Goal: Information Seeking & Learning: Find specific page/section

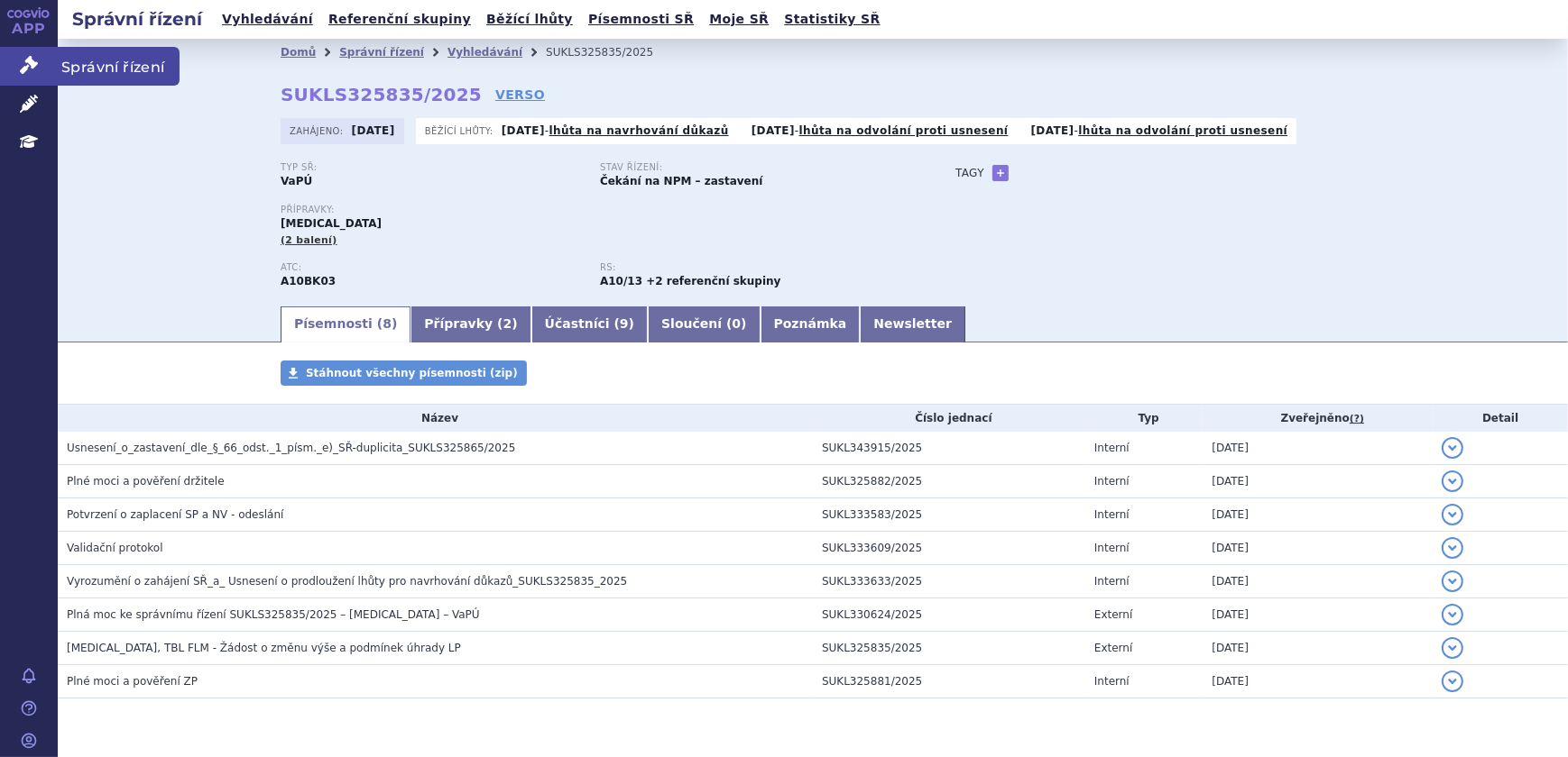
click at [31, 63] on icon at bounding box center [29, 65] width 18 height 18
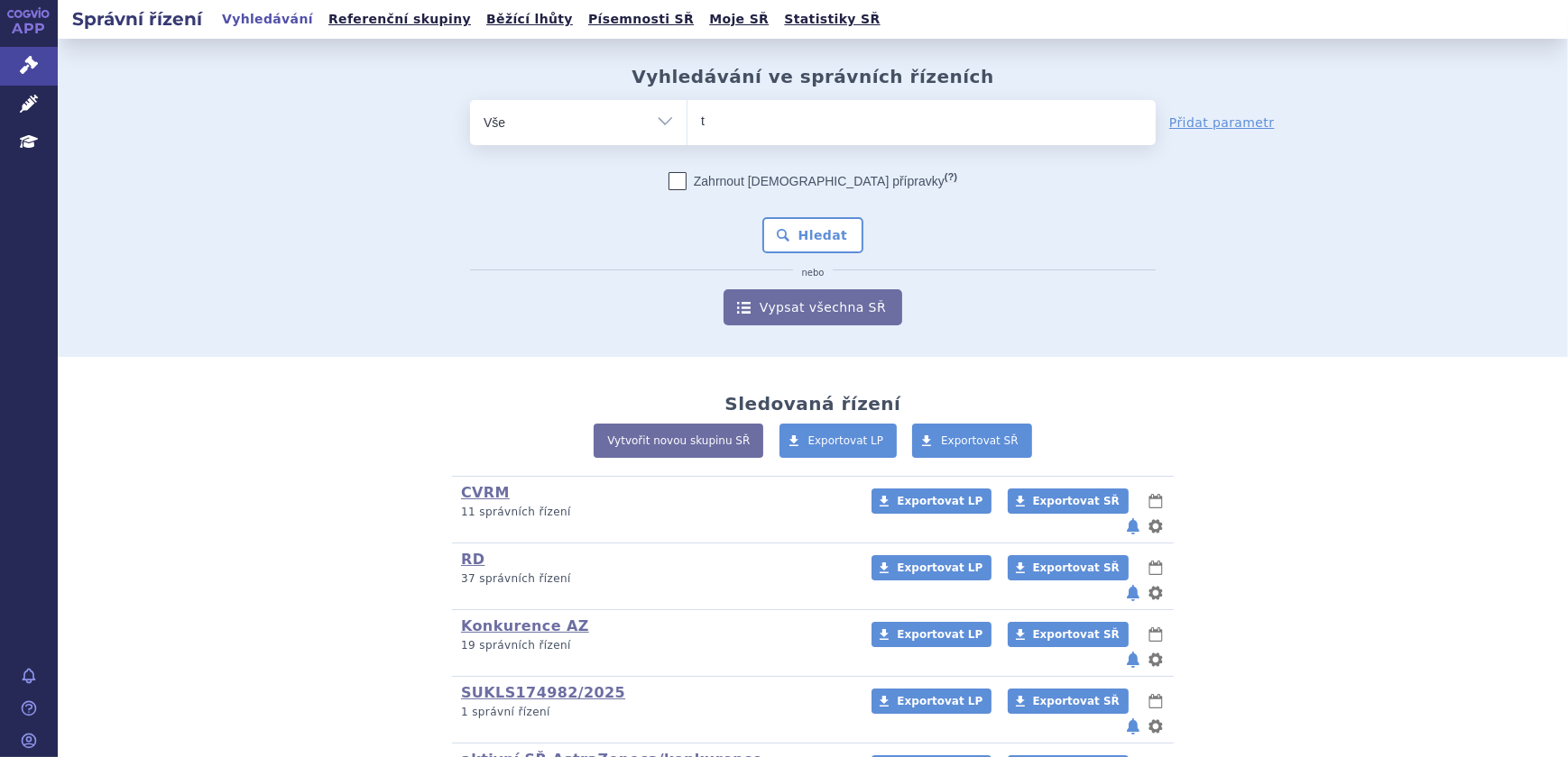
type input "tr"
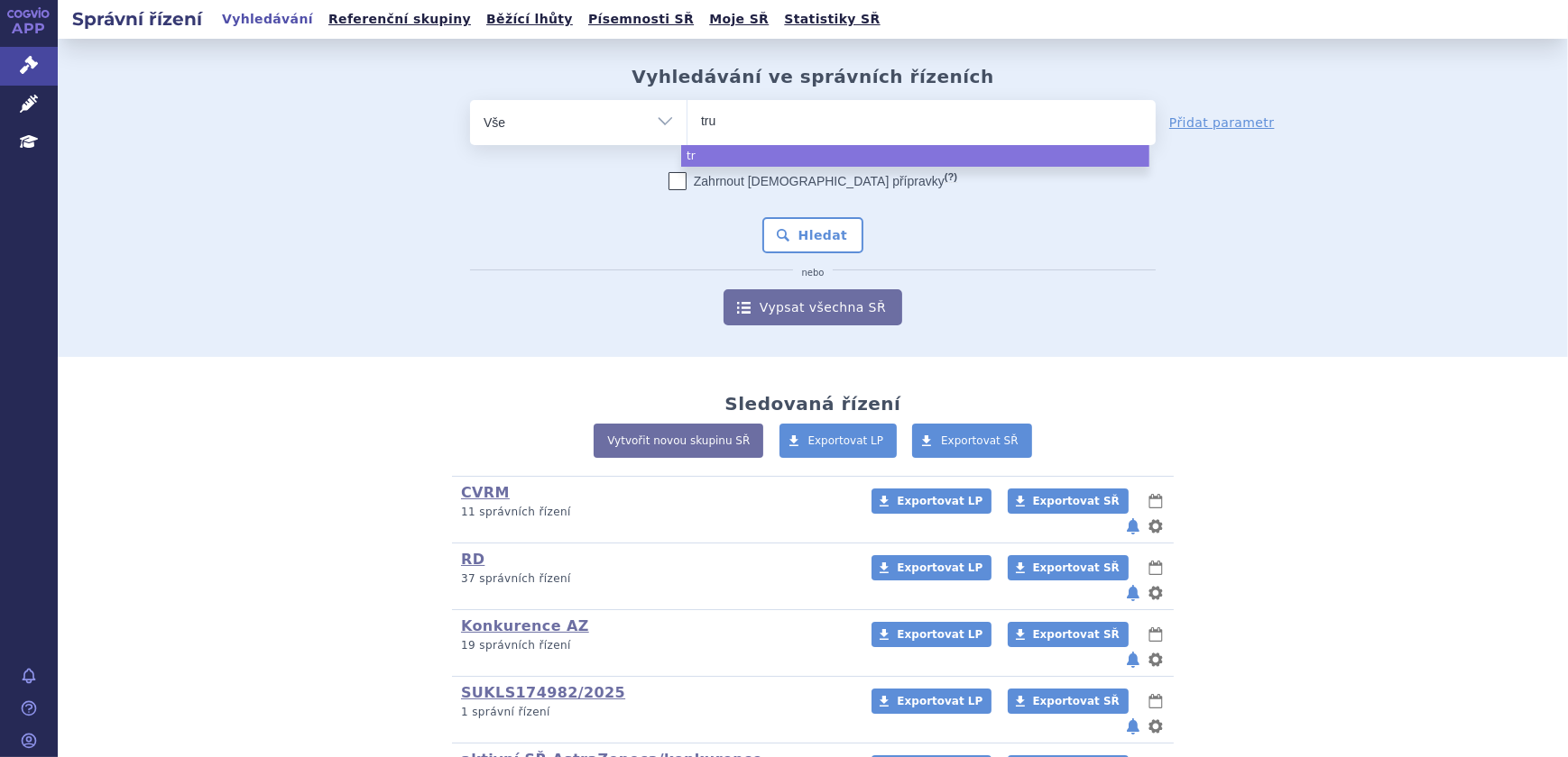
type input "truq"
type input "truqp"
type input "truqa"
type input "truqap"
select select "truqap"
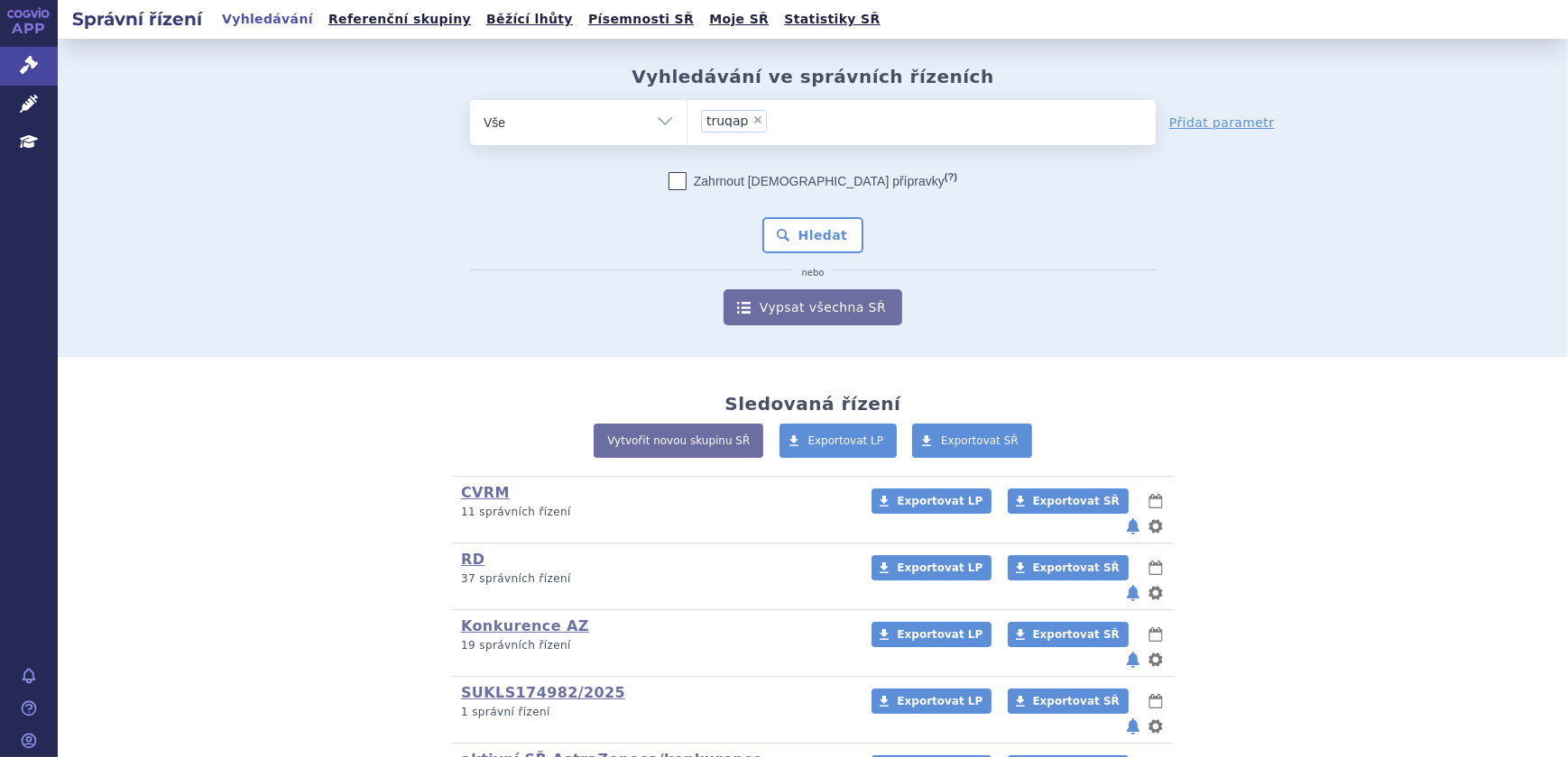
drag, startPoint x: 0, startPoint y: 0, endPoint x: 578, endPoint y: 257, distance: 632.6
click at [506, 261] on div "Zahrnout bratrské přípravky (?) * Pozor, hledání dle vyhledávacího parametru In…" at bounding box center [812, 249] width 686 height 153
click at [783, 225] on button "Hledat" at bounding box center [813, 234] width 102 height 36
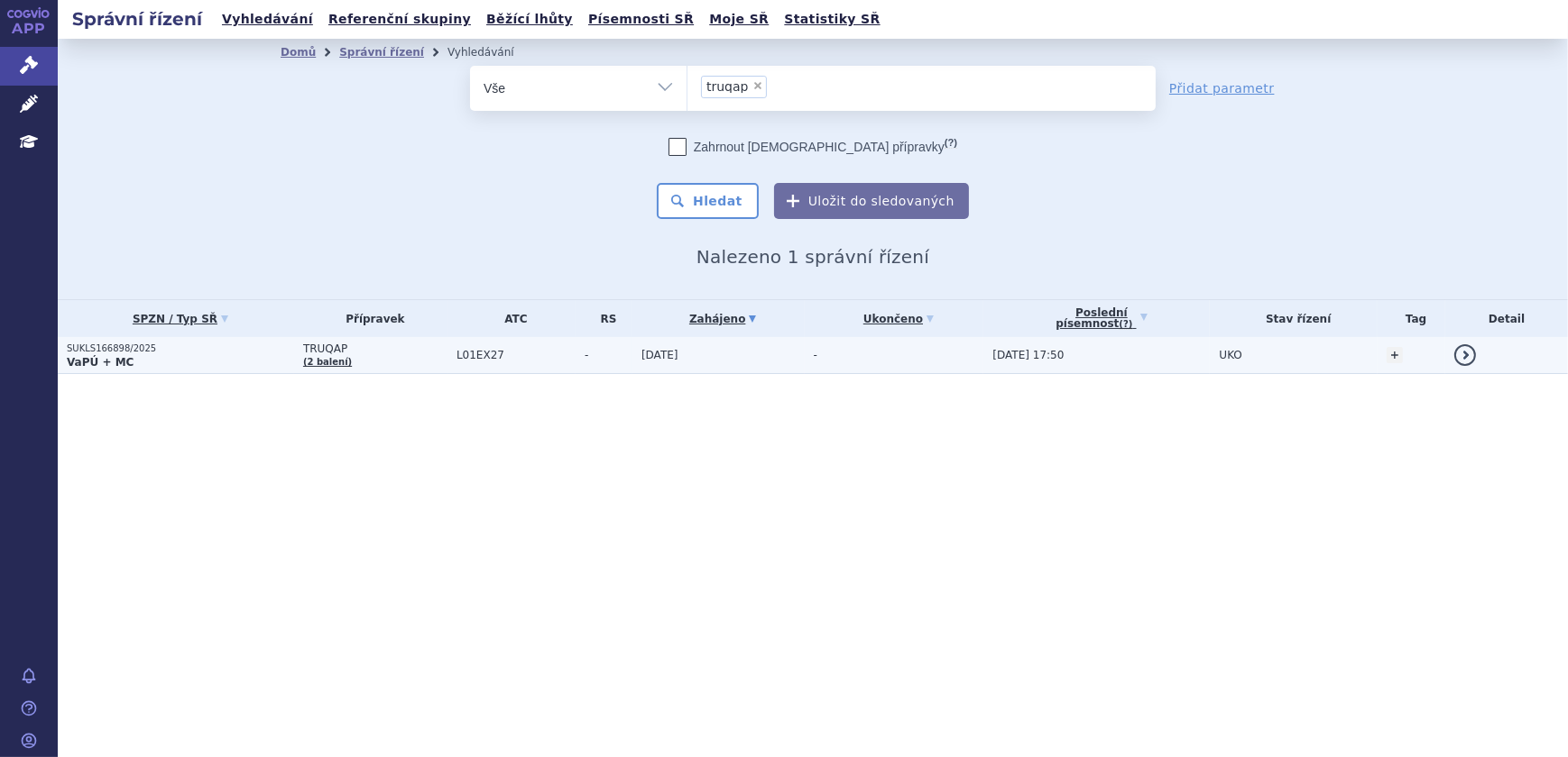
click at [742, 352] on td "[DATE]" at bounding box center [718, 356] width 173 height 37
